Goal: Information Seeking & Learning: Learn about a topic

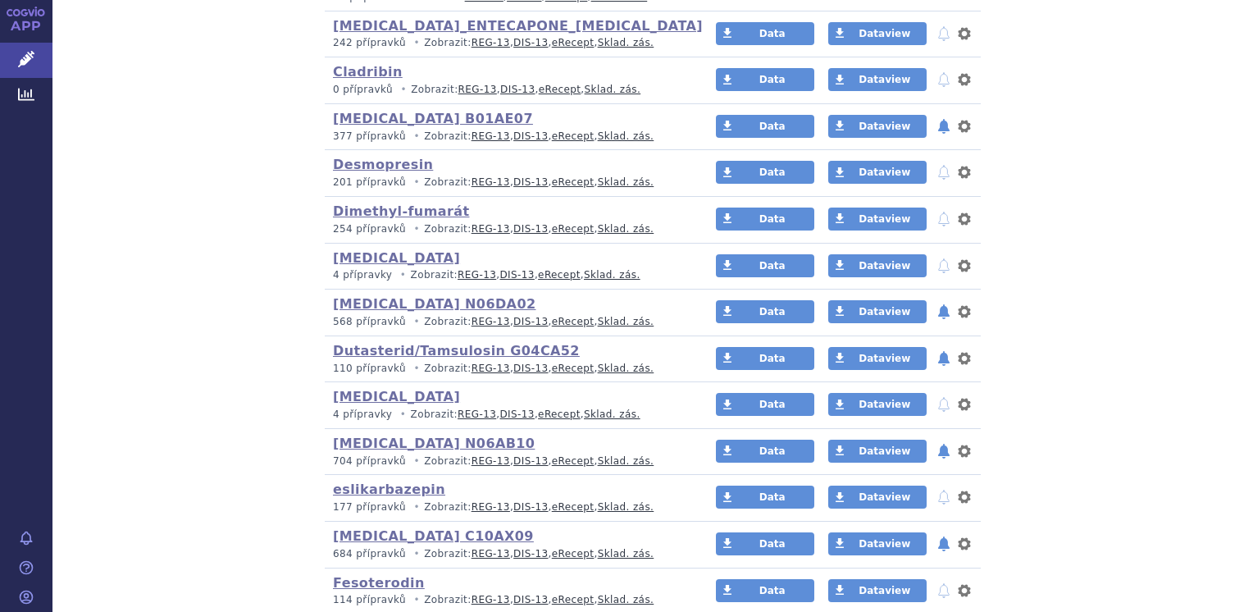
scroll to position [984, 0]
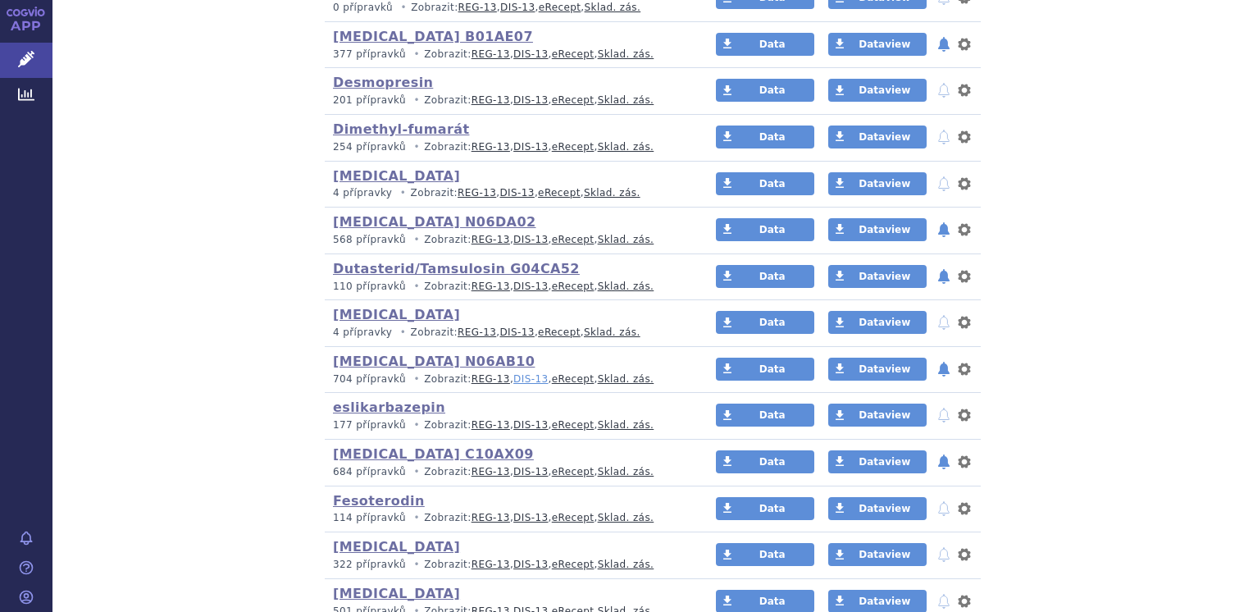
click at [513, 376] on link "DIS-13" at bounding box center [530, 378] width 34 height 11
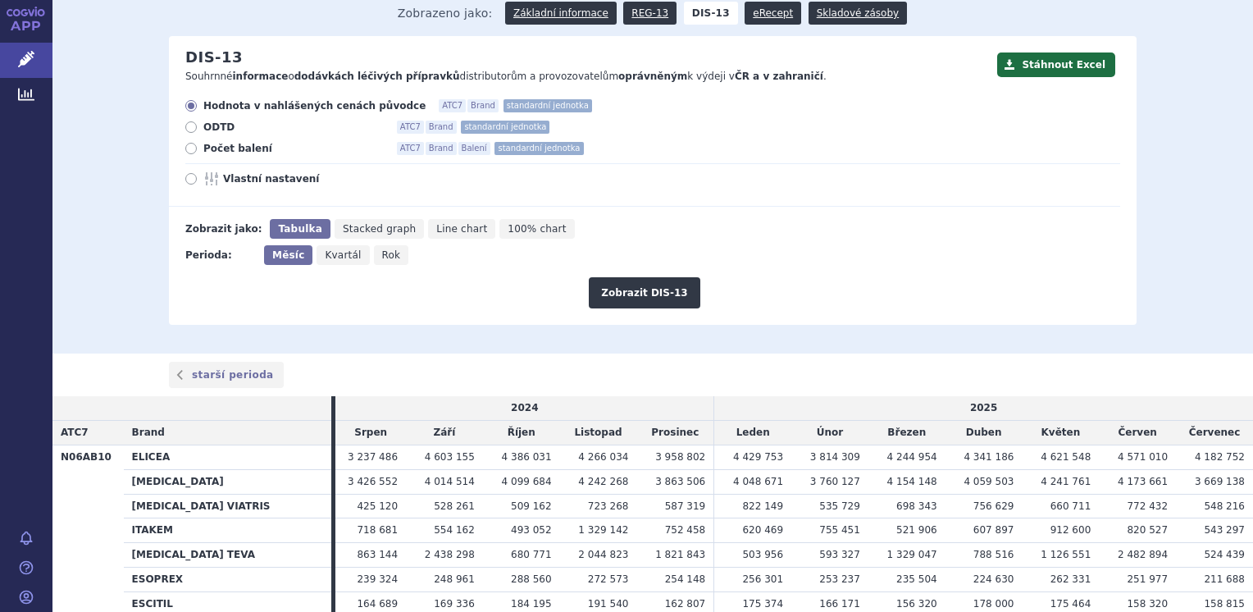
scroll to position [5, 0]
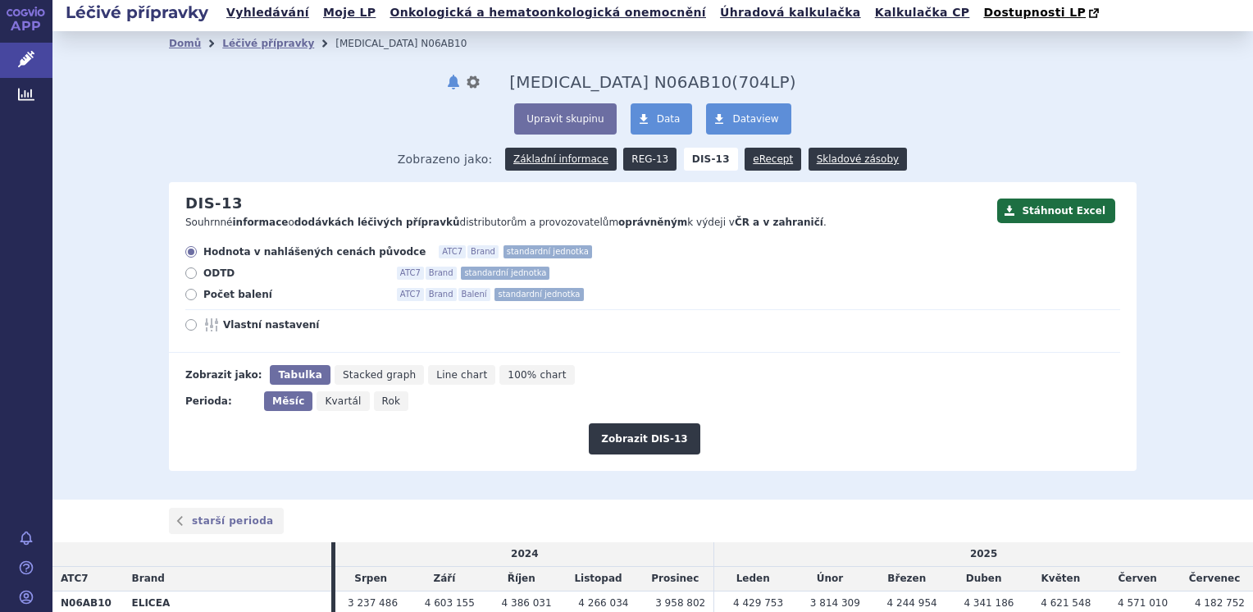
drag, startPoint x: 642, startPoint y: 156, endPoint x: 639, endPoint y: 165, distance: 9.6
click at [642, 156] on link "REG-13" at bounding box center [649, 159] width 53 height 23
click at [632, 439] on button "Zobrazit DIS-13" at bounding box center [644, 438] width 111 height 31
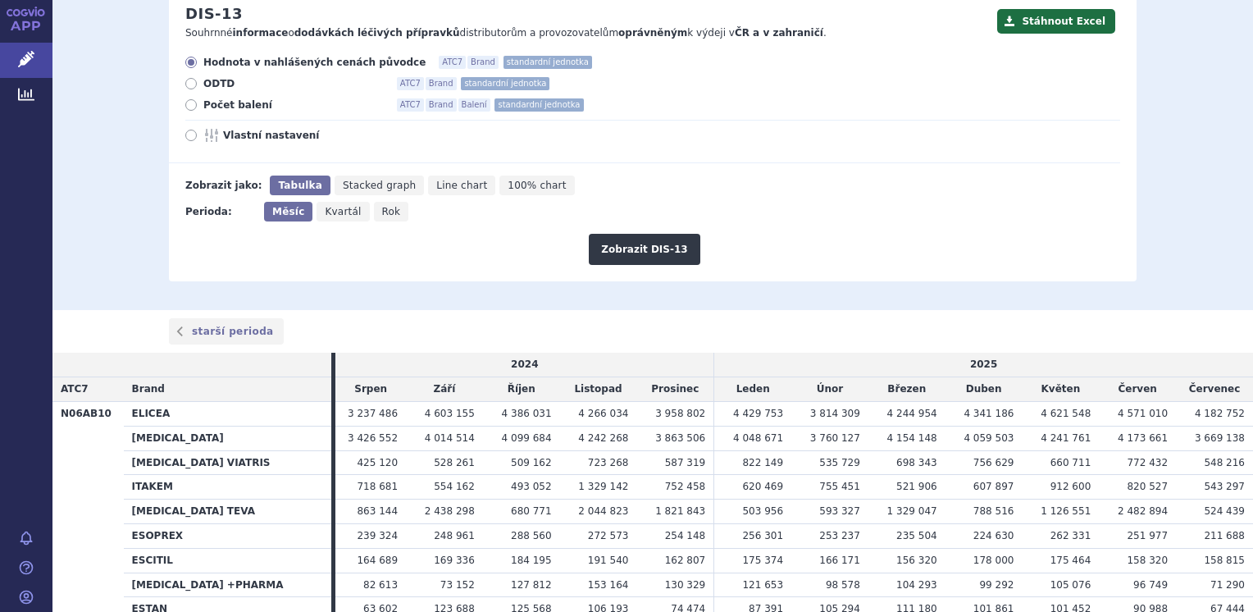
scroll to position [5, 0]
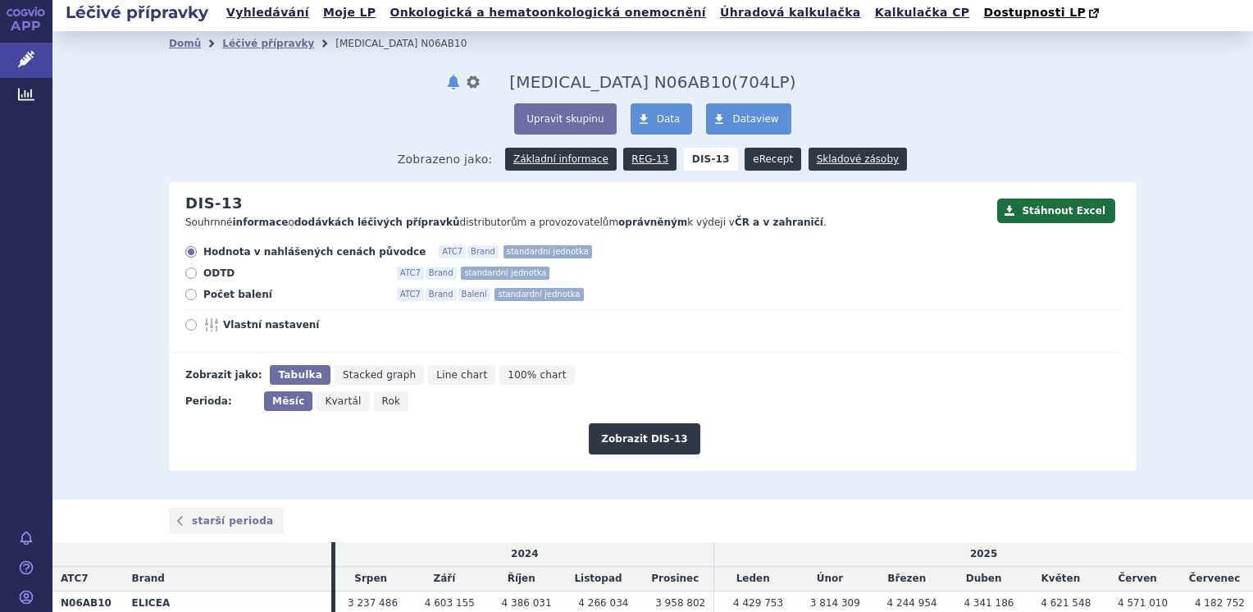
click at [747, 156] on link "eRecept" at bounding box center [773, 159] width 57 height 23
click at [617, 438] on button "Zobrazit DIS-13" at bounding box center [644, 438] width 111 height 31
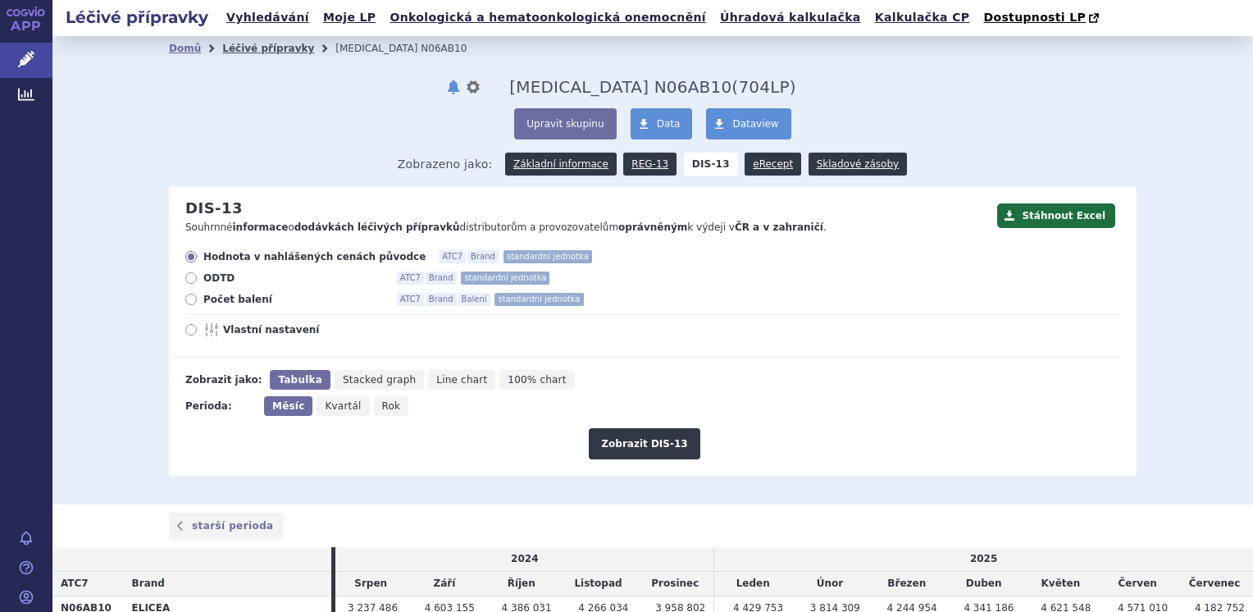
click at [254, 51] on link "Léčivé přípravky" at bounding box center [268, 48] width 92 height 11
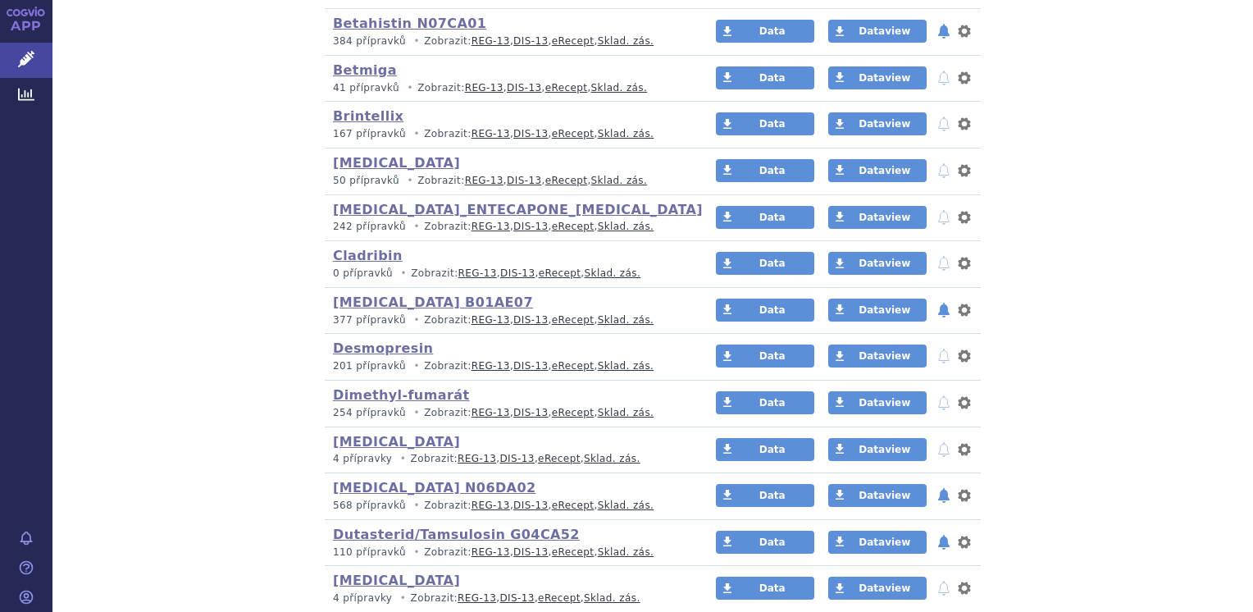
scroll to position [738, 0]
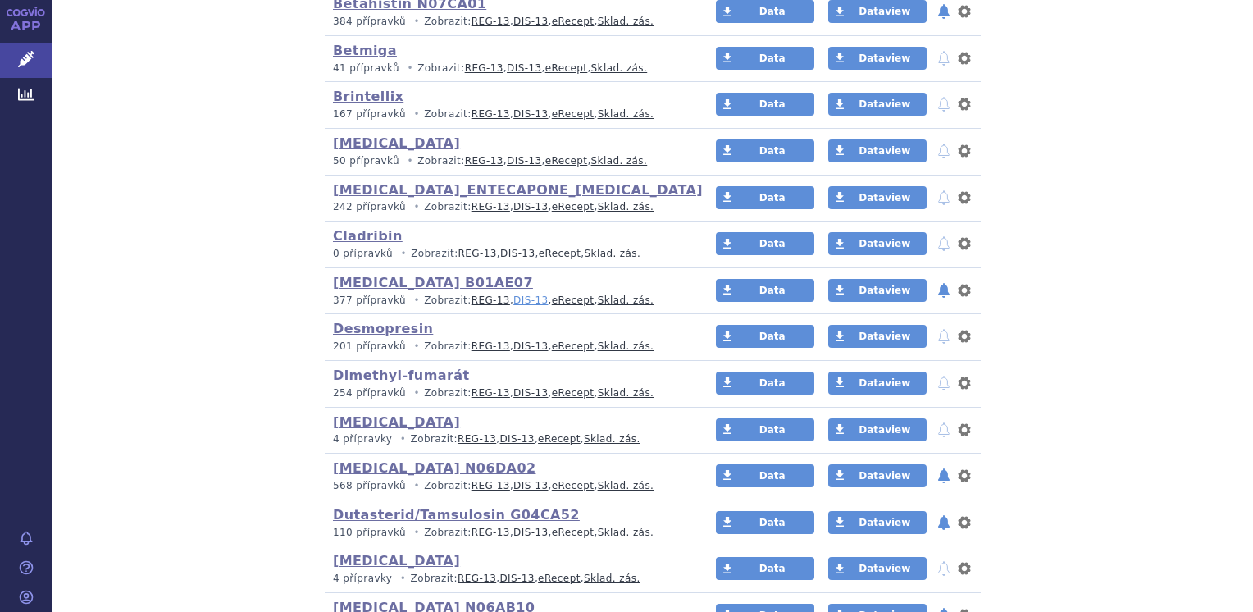
click at [513, 298] on link "DIS-13" at bounding box center [530, 299] width 34 height 11
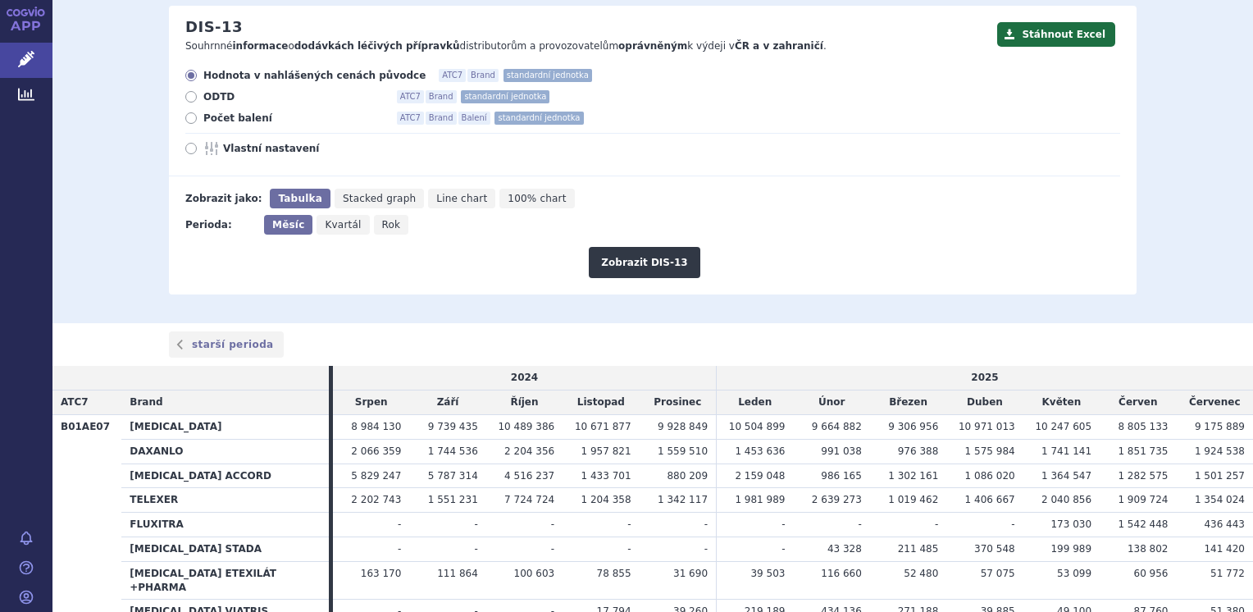
scroll to position [269, 0]
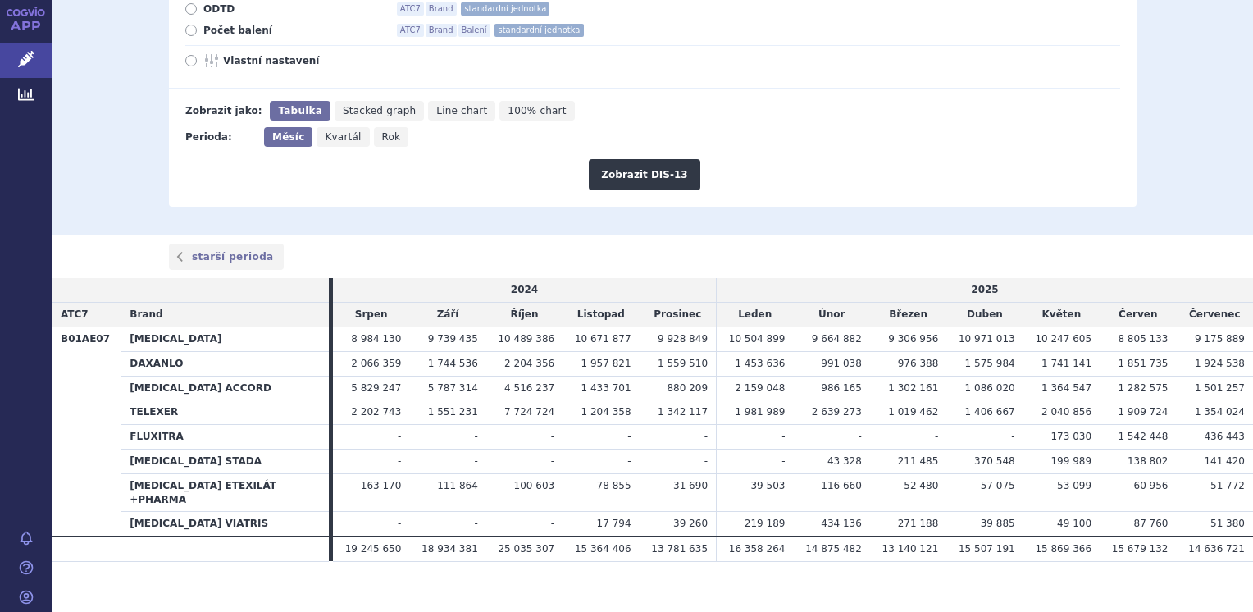
click at [190, 34] on label "Počet balení ATC7 Brand Balení standardní jednotka" at bounding box center [652, 30] width 935 height 13
click at [190, 34] on input "Počet balení ATC7 Brand Balení standardní jednotka" at bounding box center [192, 32] width 11 height 11
radio input "true"
click at [609, 167] on button "Zobrazit DIS-13" at bounding box center [644, 174] width 111 height 31
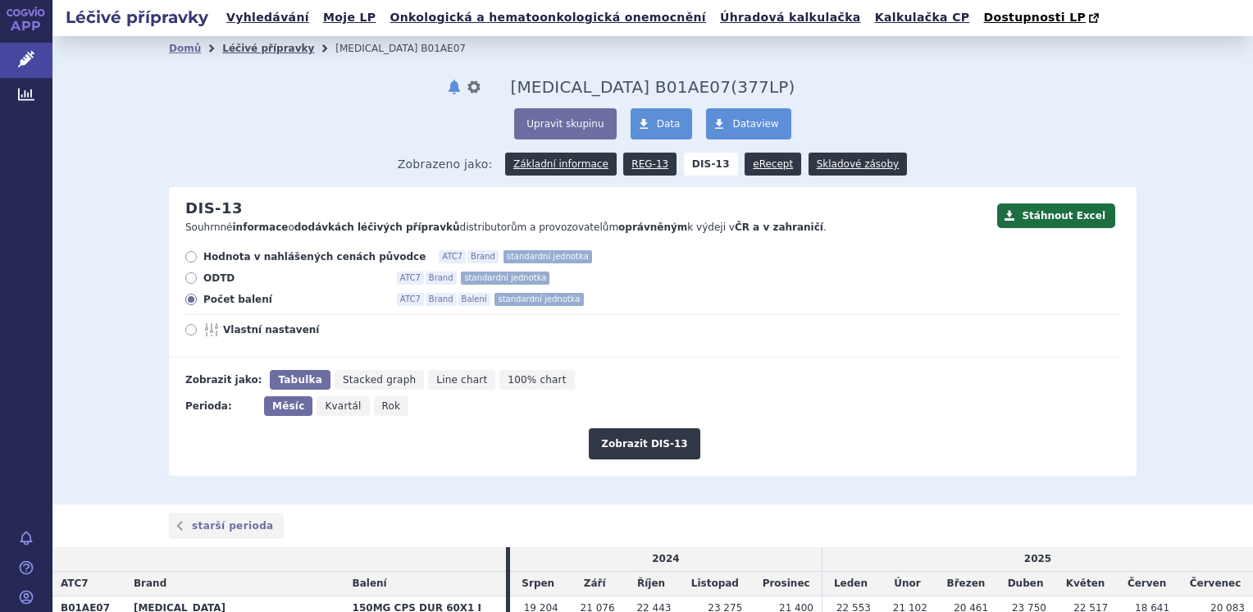
click at [243, 52] on link "Léčivé přípravky" at bounding box center [268, 48] width 92 height 11
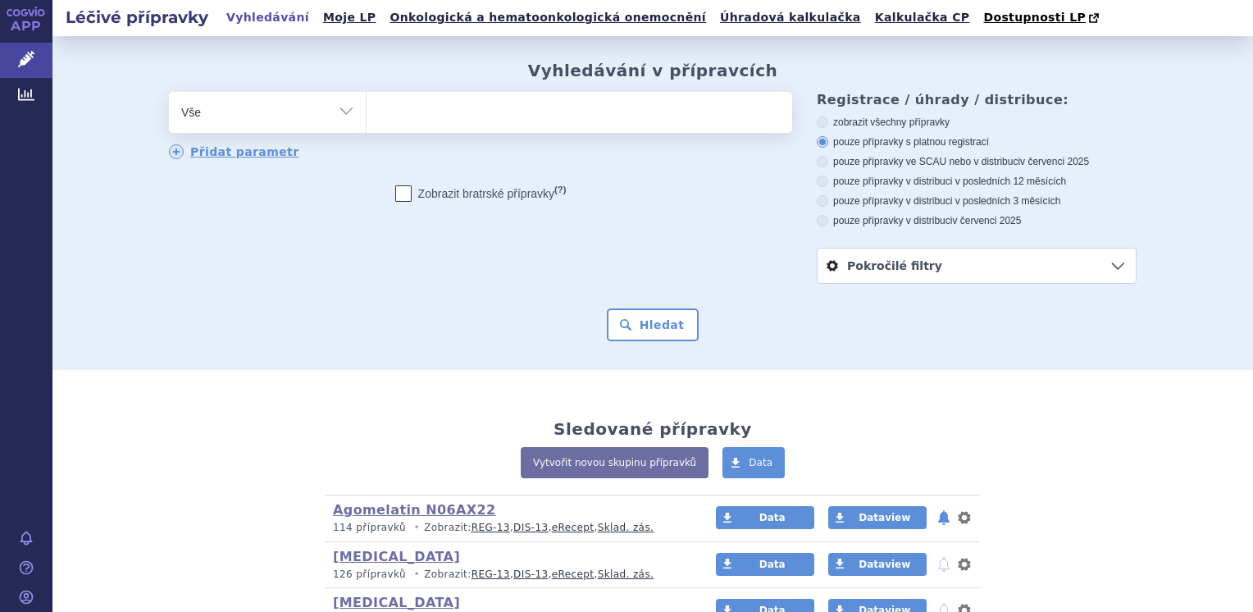
scroll to position [328, 0]
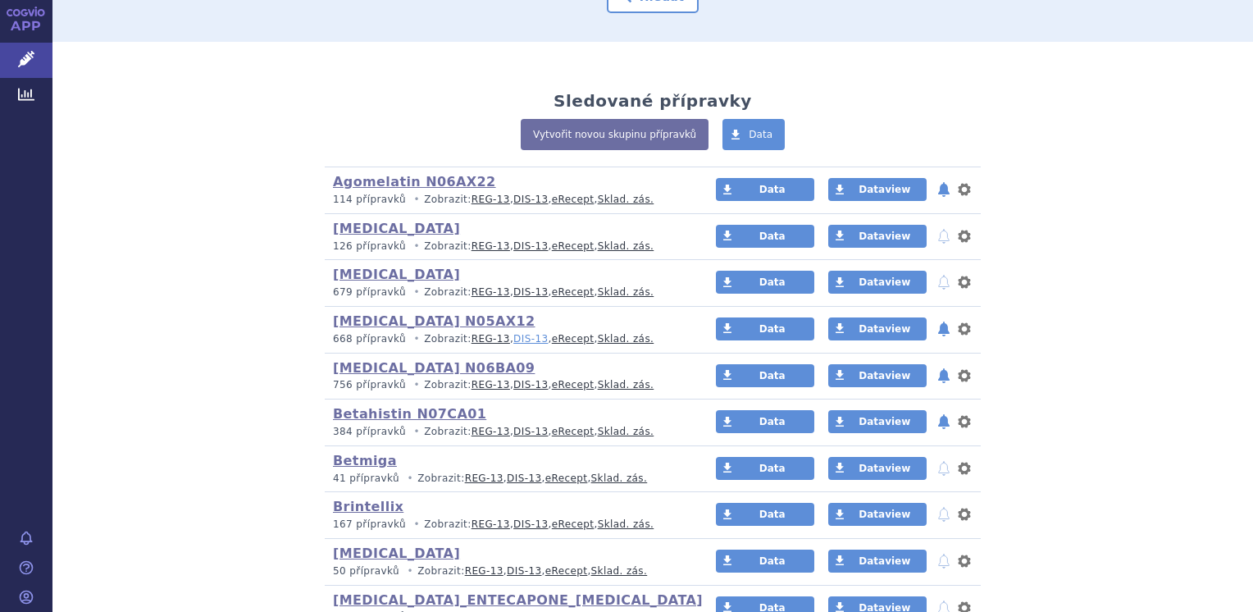
click at [513, 336] on link "DIS-13" at bounding box center [530, 338] width 34 height 11
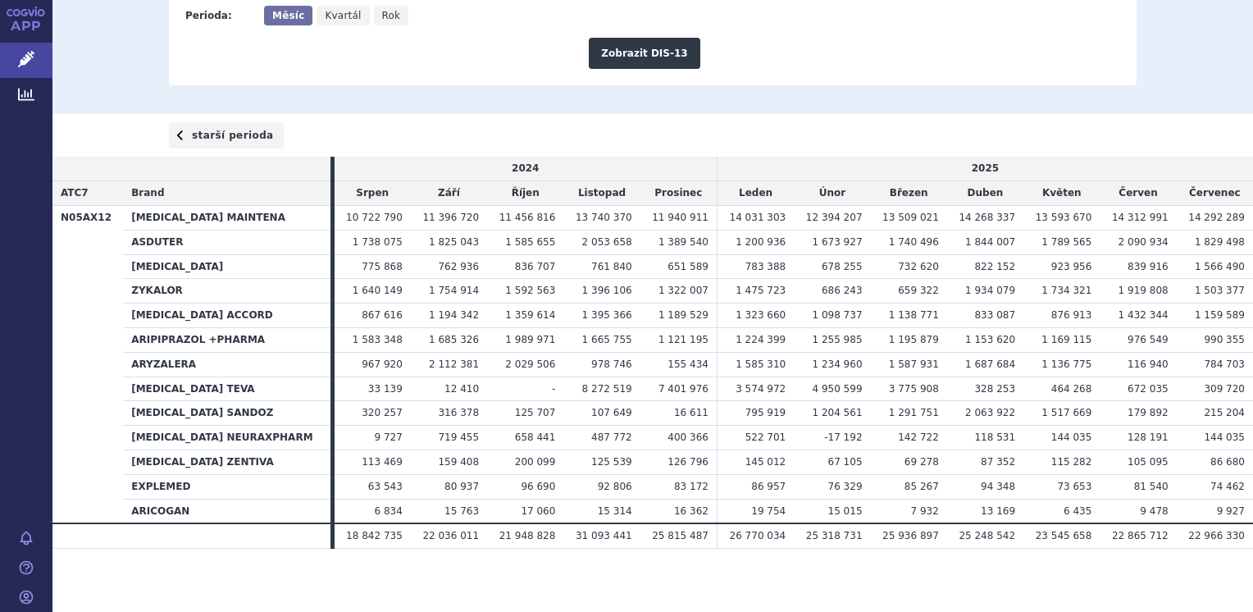
scroll to position [226, 0]
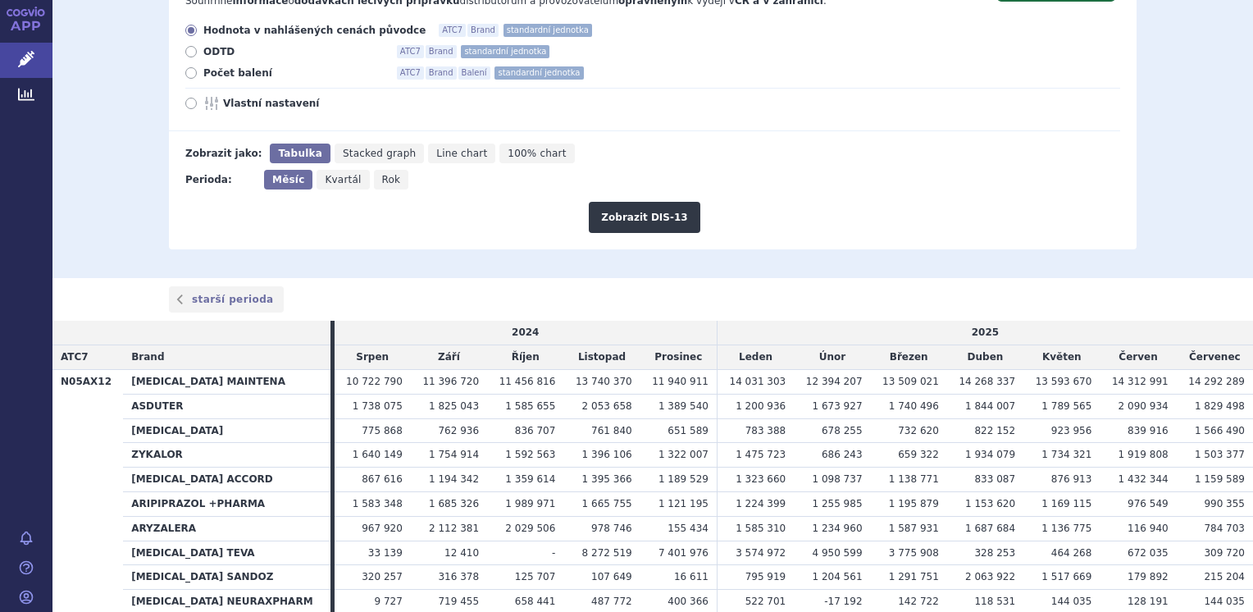
click at [185, 73] on icon at bounding box center [190, 72] width 11 height 11
click at [187, 73] on input "Počet balení ATC7 Brand Balení standardní jednotka" at bounding box center [192, 75] width 11 height 11
radio input "true"
click at [625, 216] on button "Zobrazit DIS-13" at bounding box center [644, 217] width 111 height 31
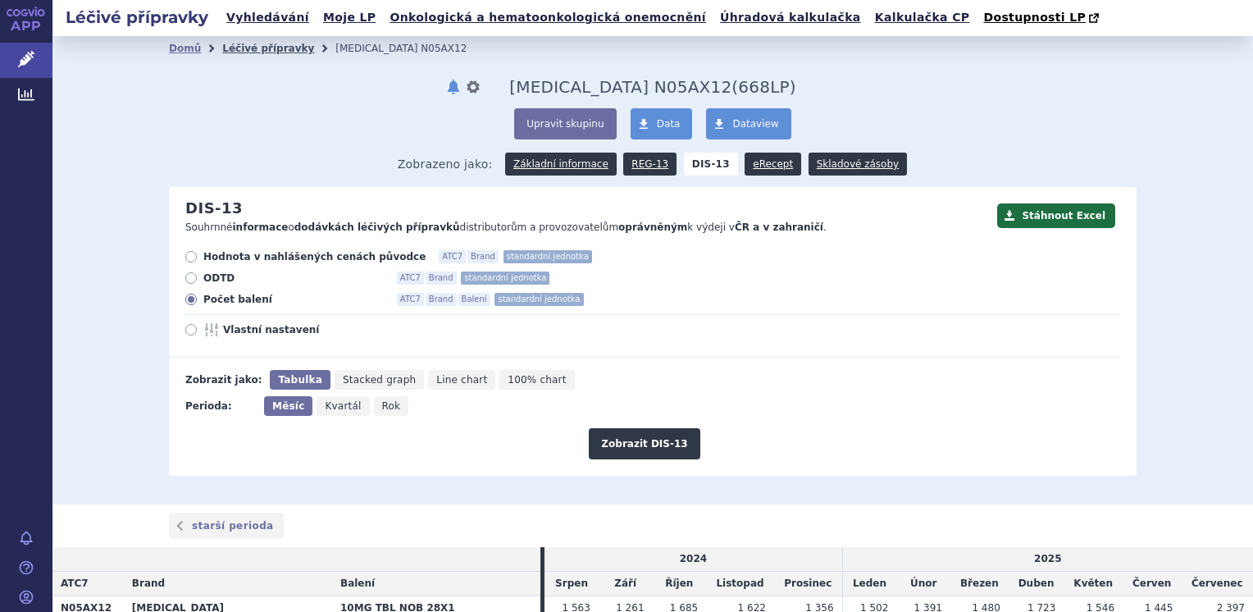
click at [260, 48] on link "Léčivé přípravky" at bounding box center [268, 48] width 92 height 11
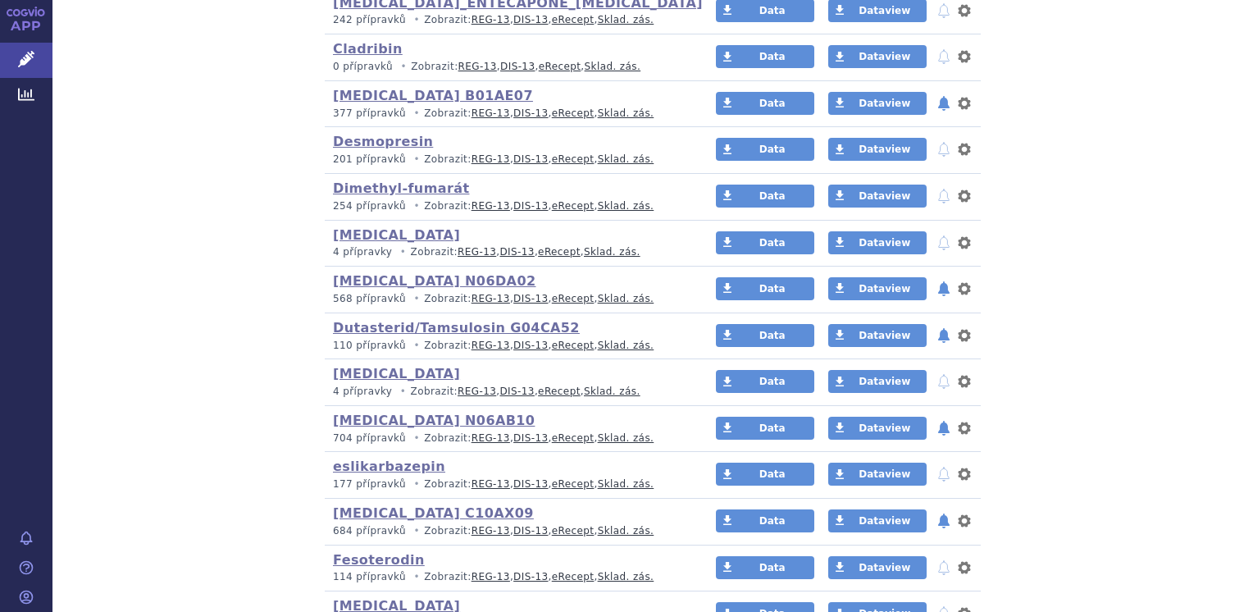
scroll to position [902, 0]
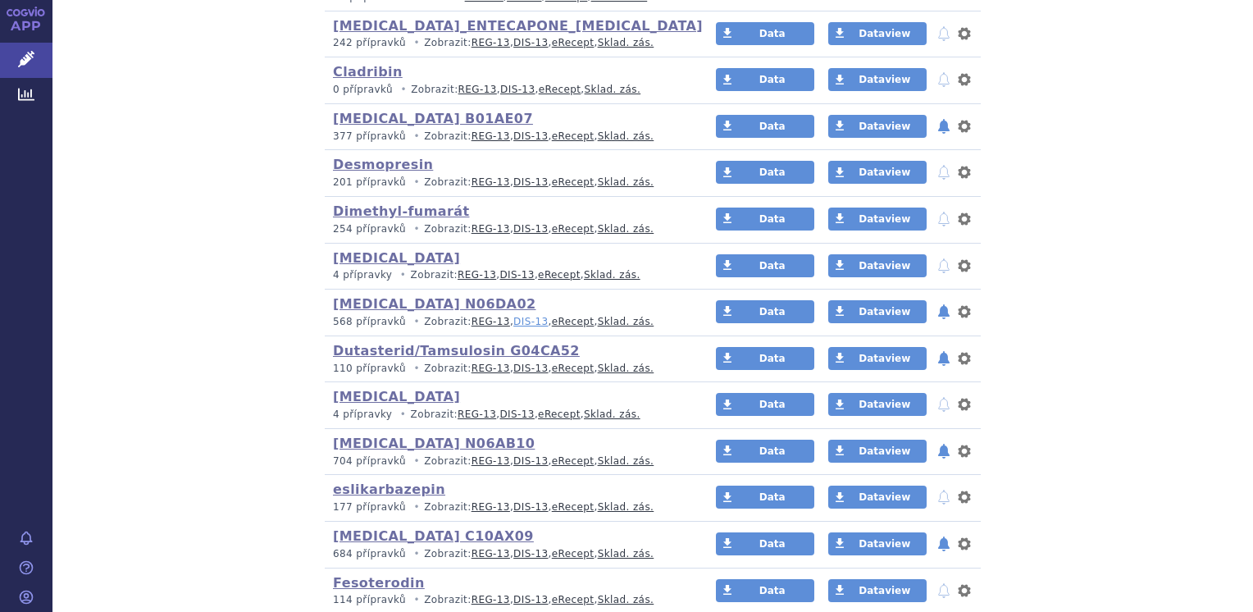
click at [518, 321] on link "DIS-13" at bounding box center [530, 321] width 34 height 11
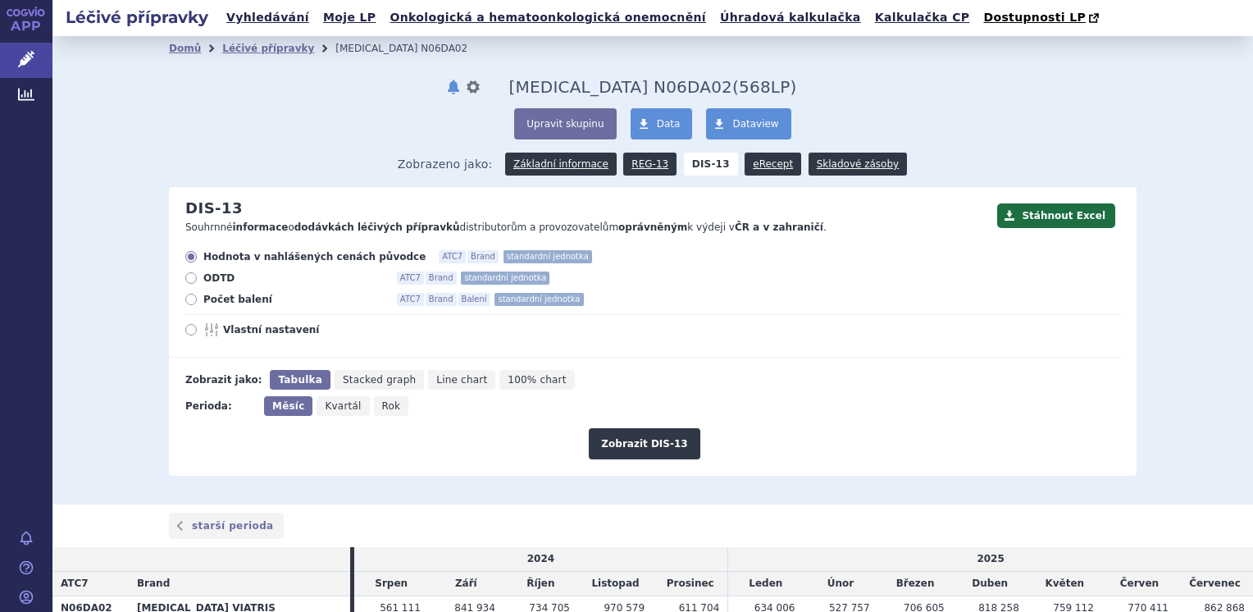
click at [203, 300] on span "Počet balení" at bounding box center [293, 299] width 180 height 13
click at [198, 300] on input "Počet balení ATC7 Brand Balení standardní jednotka" at bounding box center [192, 301] width 11 height 11
radio input "true"
click at [613, 438] on button "Zobrazit DIS-13" at bounding box center [644, 443] width 111 height 31
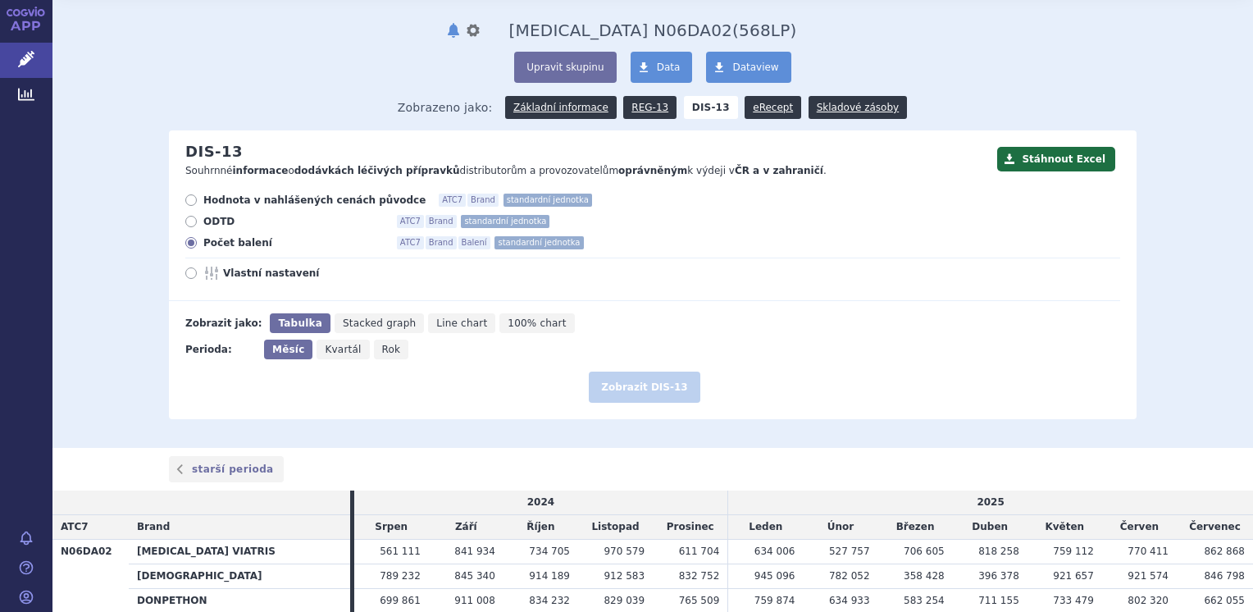
scroll to position [160, 0]
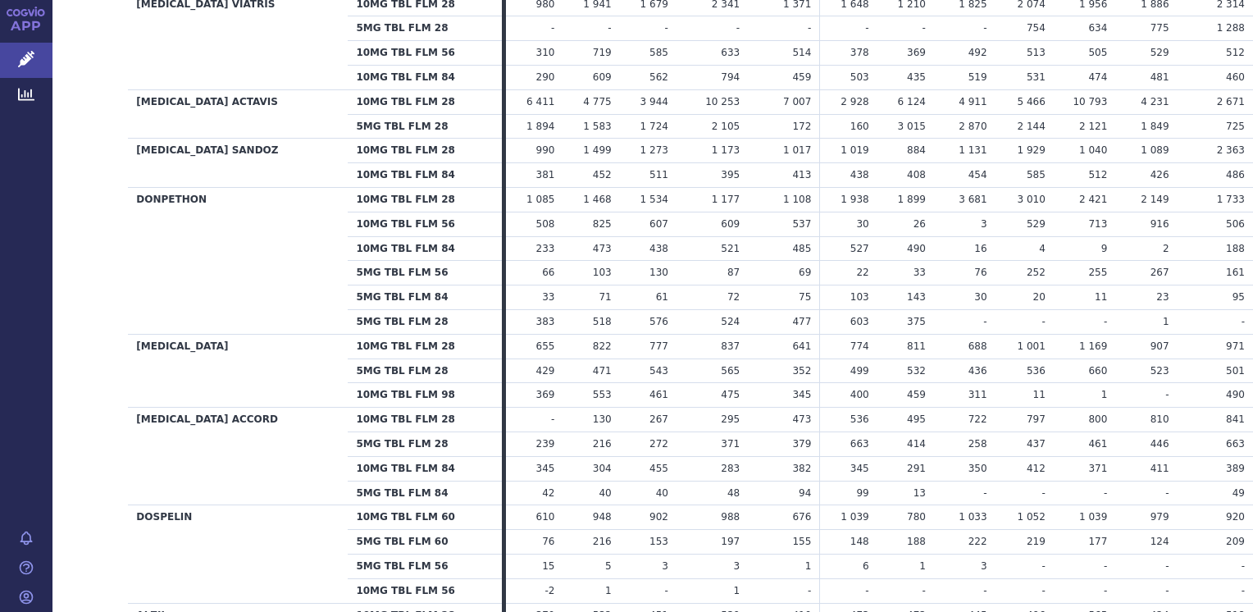
scroll to position [656, 0]
